Goal: Contribute content

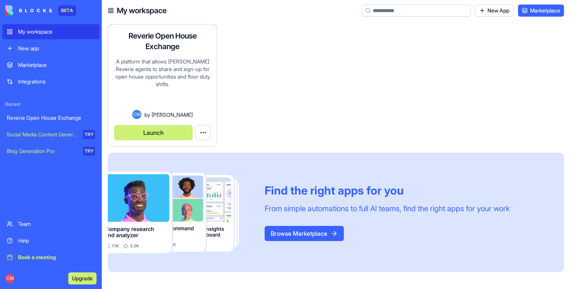
click at [168, 135] on button "Launch" at bounding box center [153, 132] width 78 height 15
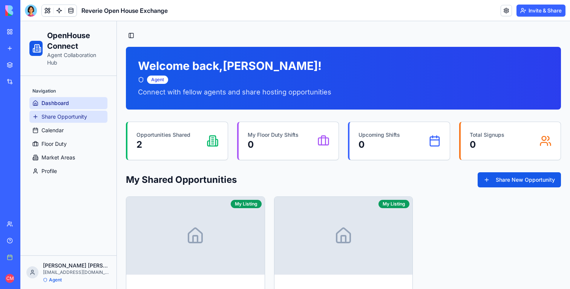
click at [72, 118] on span "Share Opportunity" at bounding box center [64, 117] width 46 height 8
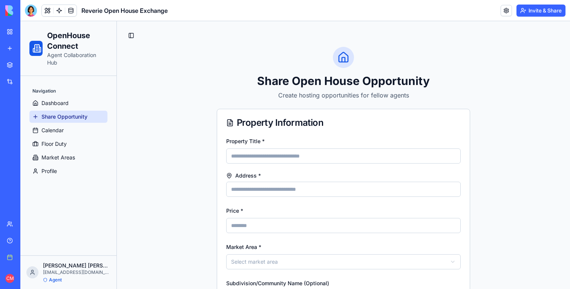
click at [251, 226] on input "Price *" at bounding box center [343, 225] width 235 height 15
type input "*"
click at [31, 10] on div at bounding box center [31, 11] width 12 height 12
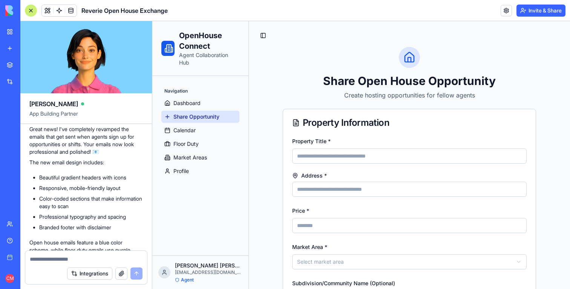
scroll to position [7050, 0]
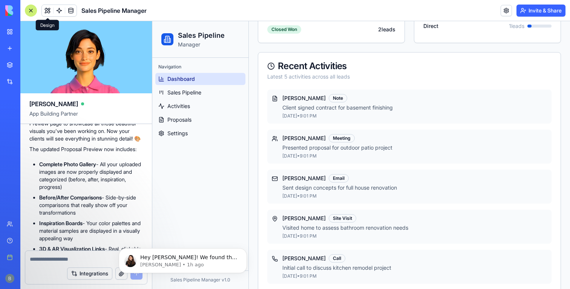
scroll to position [233, 0]
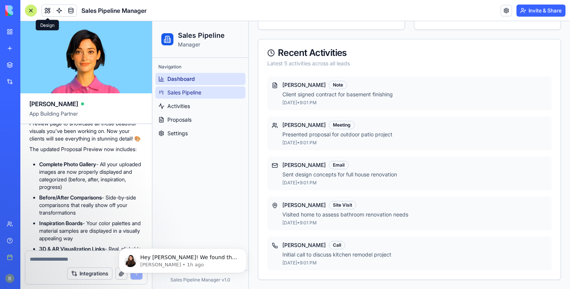
click at [199, 94] on span "Sales Pipeline" at bounding box center [185, 93] width 34 height 8
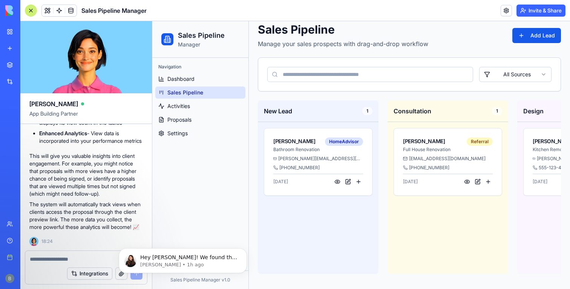
scroll to position [18304, 0]
